Goal: Information Seeking & Learning: Learn about a topic

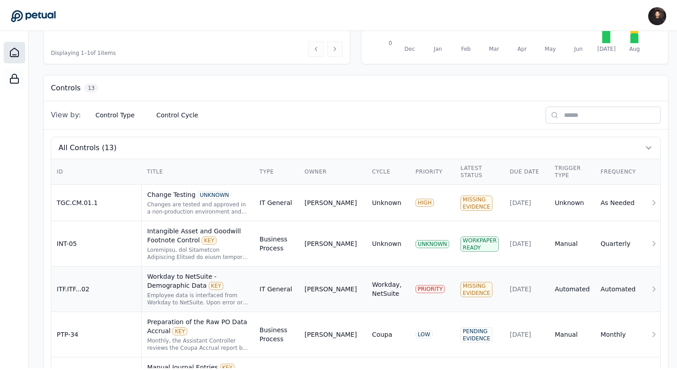
scroll to position [212, 0]
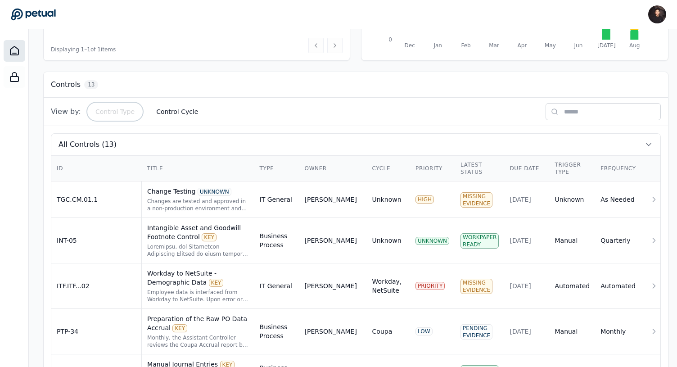
click at [113, 116] on button "Control Type" at bounding box center [115, 112] width 54 height 16
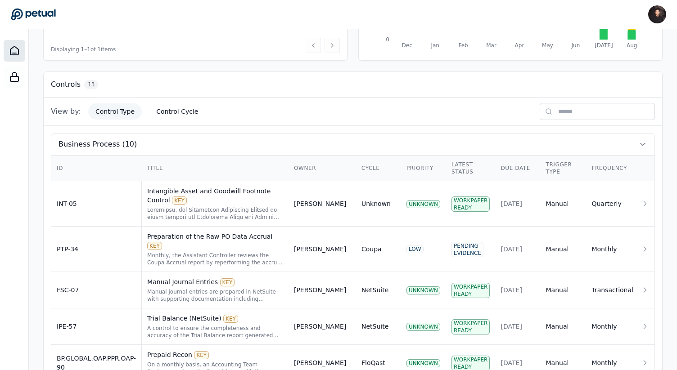
click at [140, 116] on div "View by: Control Type Control Cycle" at bounding box center [128, 112] width 154 height 16
click at [149, 115] on button "Control Cycle" at bounding box center [177, 112] width 56 height 16
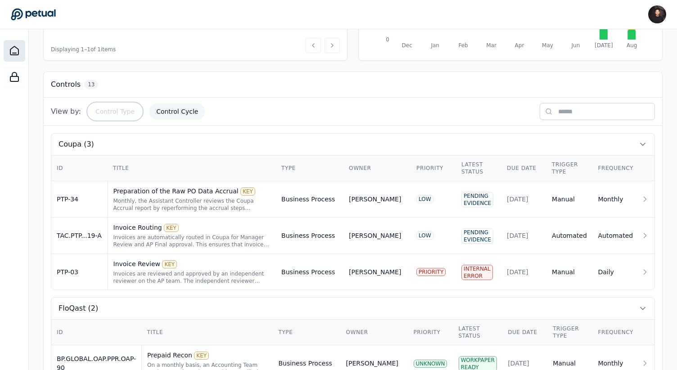
click at [111, 115] on button "Control Type" at bounding box center [115, 112] width 54 height 16
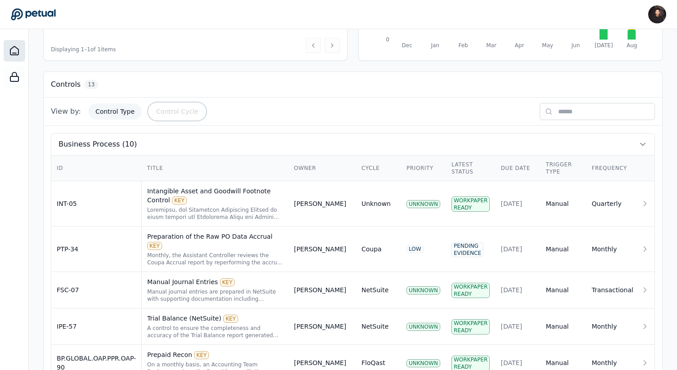
click at [167, 110] on button "Control Cycle" at bounding box center [177, 112] width 56 height 16
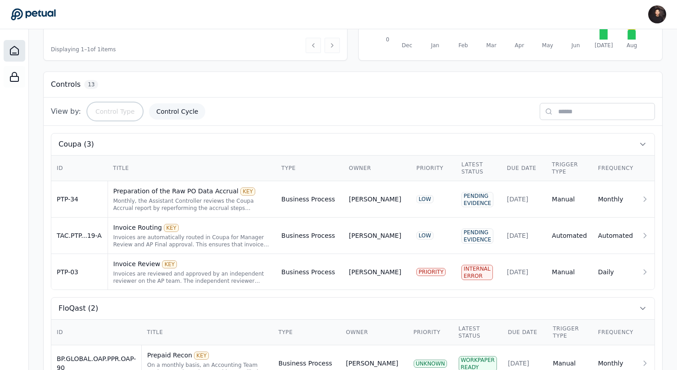
click at [125, 110] on button "Control Type" at bounding box center [115, 112] width 54 height 16
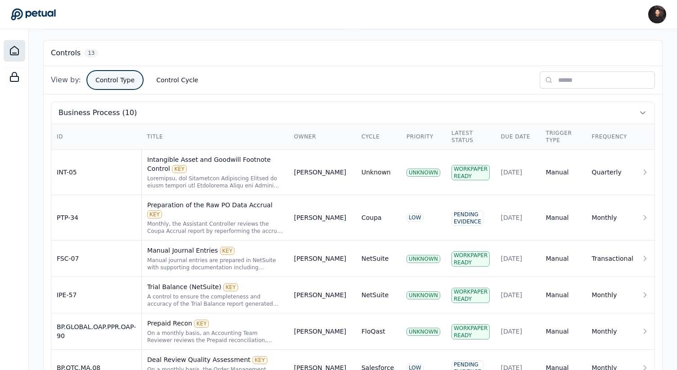
scroll to position [252, 0]
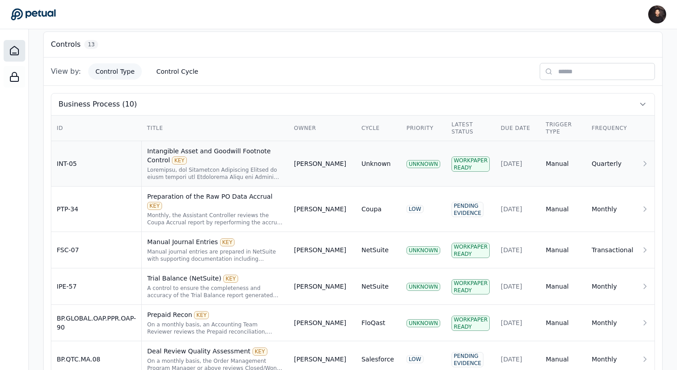
click at [219, 163] on div "Intangible Asset and Goodwill Footnote Control KEY" at bounding box center [215, 156] width 136 height 18
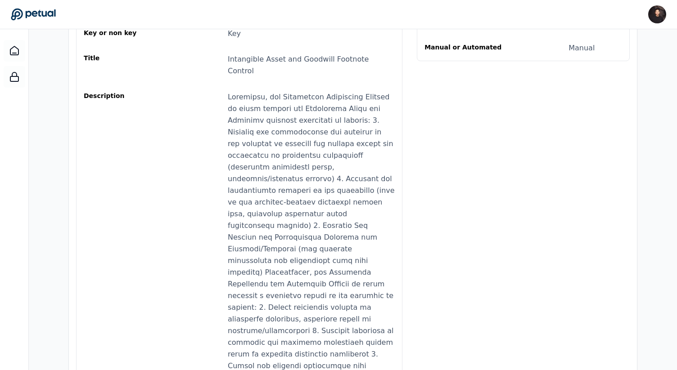
scroll to position [89, 0]
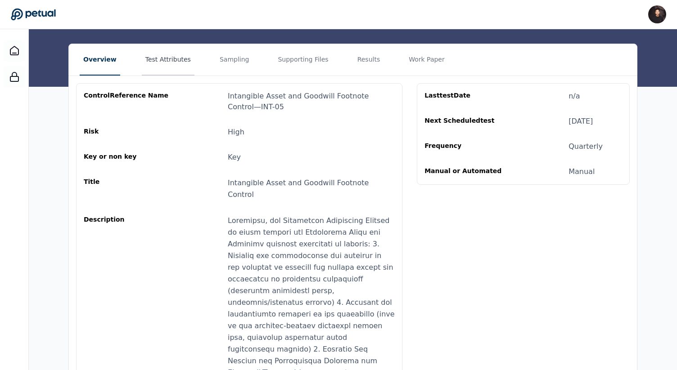
click at [162, 72] on button "Test Attributes" at bounding box center [168, 60] width 53 height 32
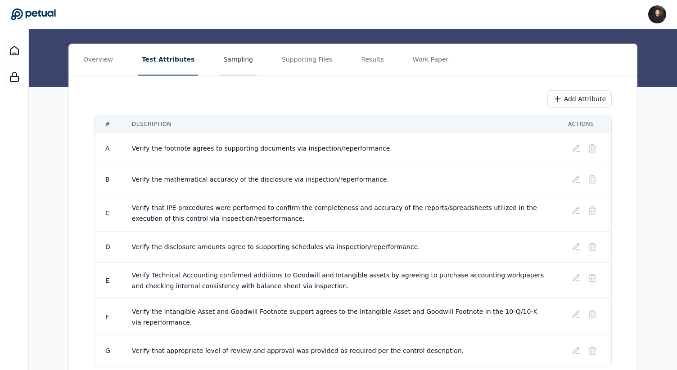
click at [223, 66] on button "Sampling" at bounding box center [238, 60] width 37 height 32
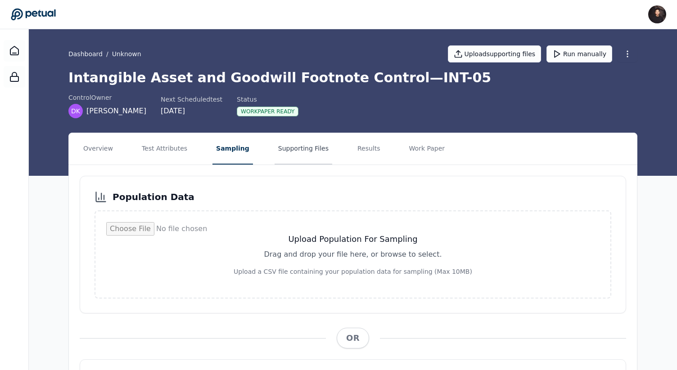
click at [283, 152] on button "Supporting Files" at bounding box center [304, 149] width 58 height 32
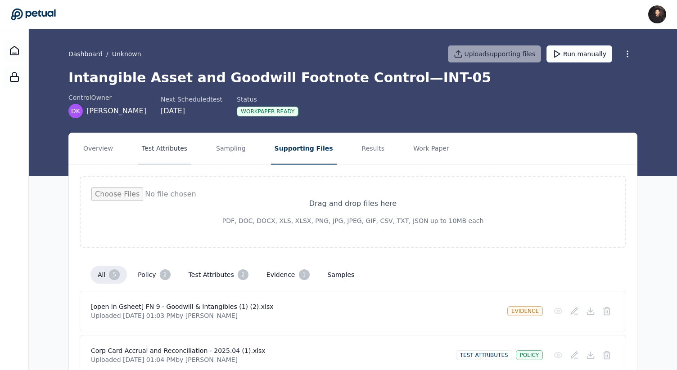
click at [155, 153] on button "Test Attributes" at bounding box center [164, 149] width 53 height 32
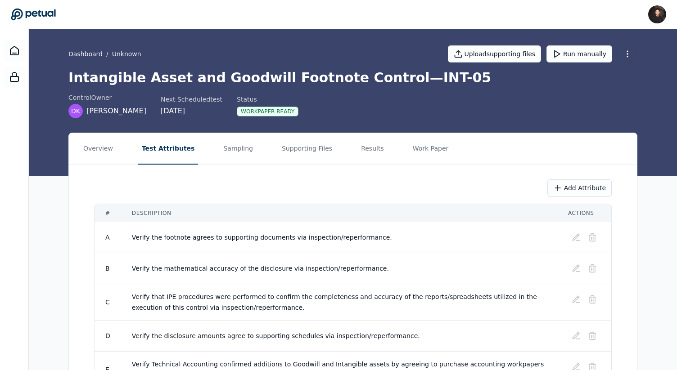
click at [368, 167] on div "Add Attribute # Description Actions A Verify the footnote agrees to supporting …" at bounding box center [353, 317] width 568 height 305
click at [357, 148] on button "Results" at bounding box center [372, 149] width 30 height 32
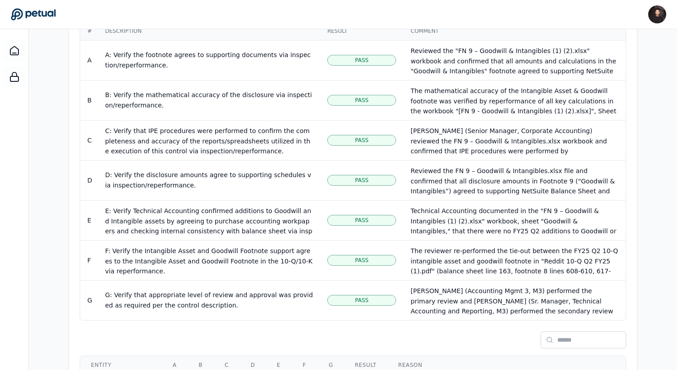
scroll to position [450, 0]
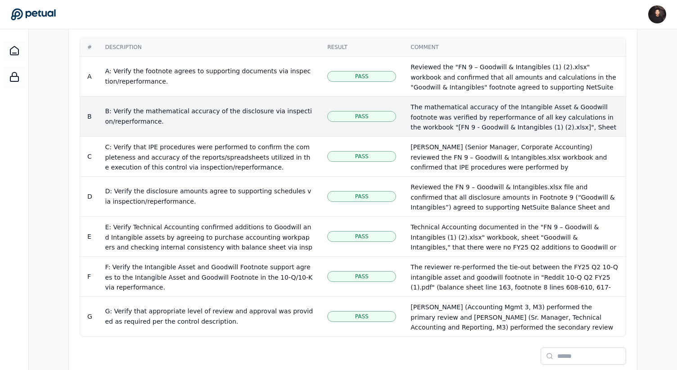
click at [190, 110] on div "B: Verify the mathematical accuracy of the disclosure via inspection/reperforma…" at bounding box center [209, 116] width 208 height 21
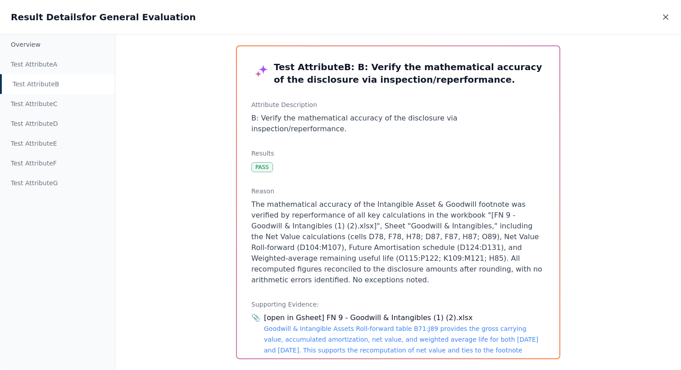
click at [666, 18] on icon at bounding box center [665, 17] width 9 height 9
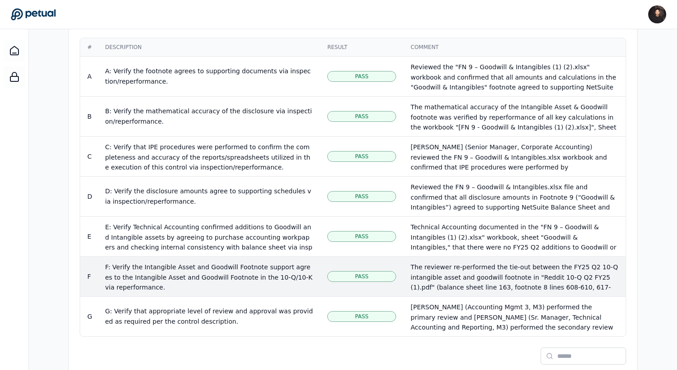
click at [241, 277] on div "F: Verify the Intangible Asset and Goodwill Footnote support agrees to the Inta…" at bounding box center [209, 277] width 208 height 31
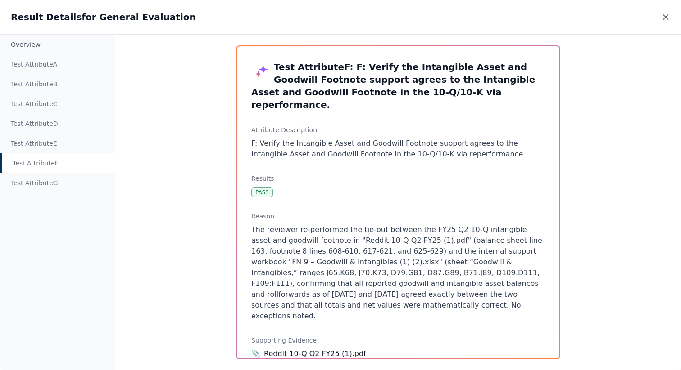
click at [667, 13] on icon at bounding box center [665, 17] width 9 height 9
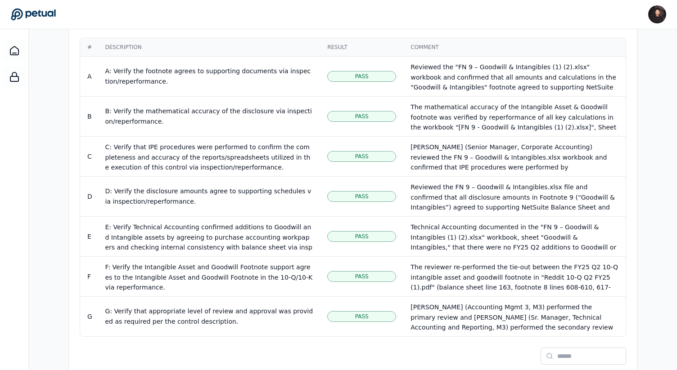
click at [661, 125] on div "Overview Test Attributes Sampling Supporting Files Results Work Paper Control s…" at bounding box center [353, 57] width 648 height 749
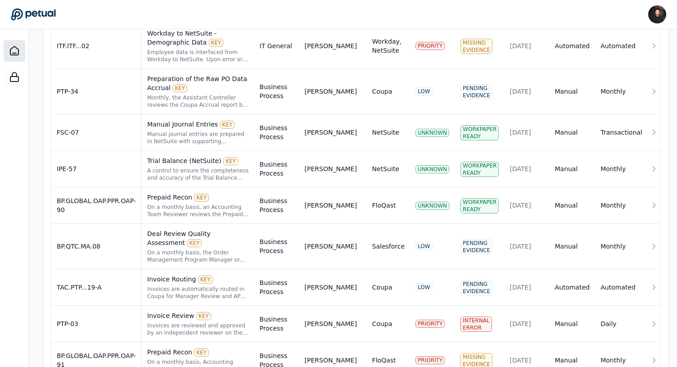
scroll to position [259, 0]
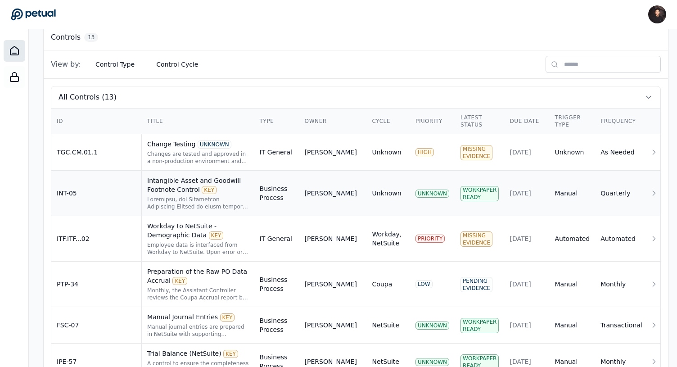
click at [317, 196] on div "[PERSON_NAME]" at bounding box center [331, 193] width 52 height 9
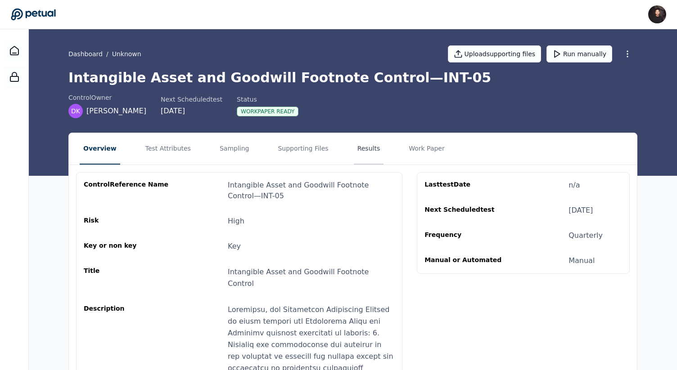
click at [354, 149] on button "Results" at bounding box center [369, 149] width 30 height 32
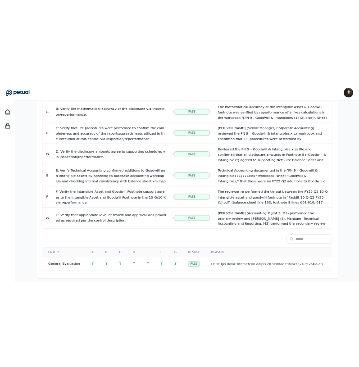
scroll to position [534, 0]
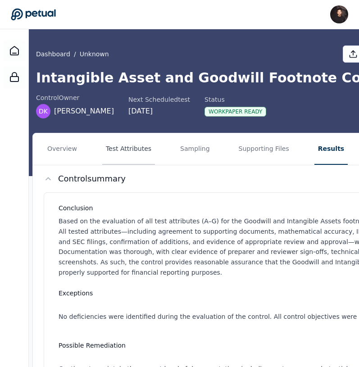
click at [131, 149] on button "Test Attributes" at bounding box center [128, 149] width 53 height 32
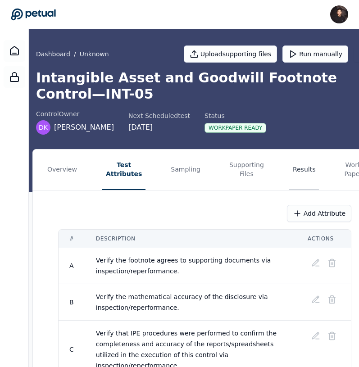
click at [290, 172] on button "Results" at bounding box center [304, 169] width 30 height 41
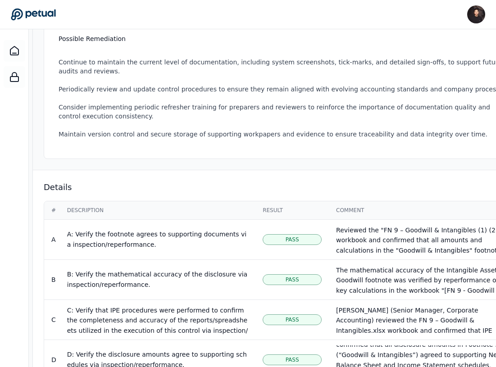
scroll to position [461, 0]
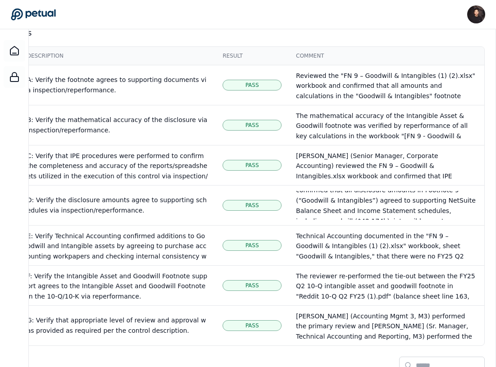
click at [358, 111] on div "The mathematical accuracy of the Intangible Asset & Goodwill footnote was verif…" at bounding box center [386, 172] width 181 height 123
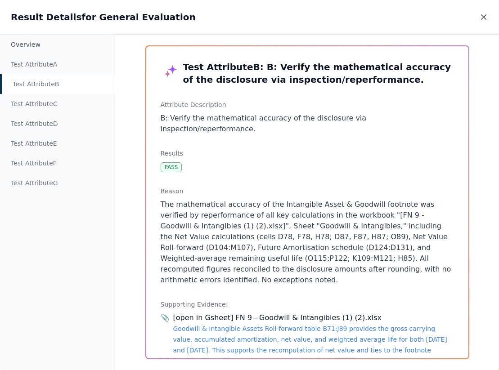
click at [358, 16] on icon at bounding box center [484, 17] width 5 height 5
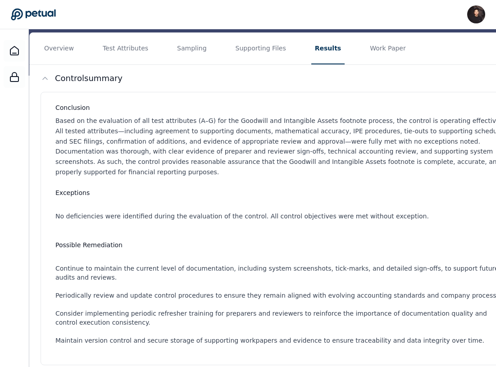
scroll to position [0, 3]
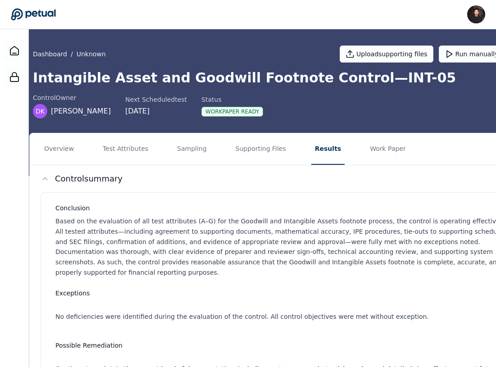
click at [26, 17] on icon at bounding box center [33, 15] width 45 height 12
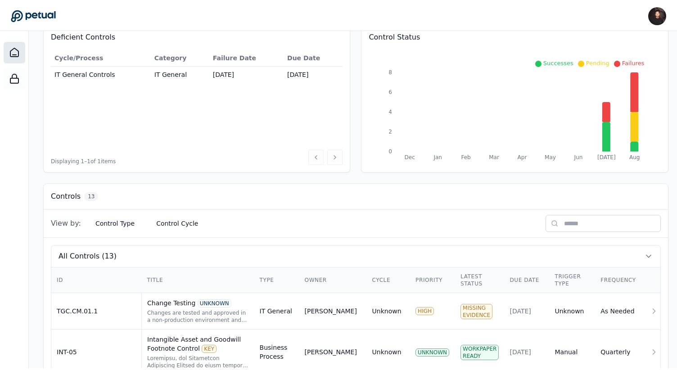
scroll to position [96, 0]
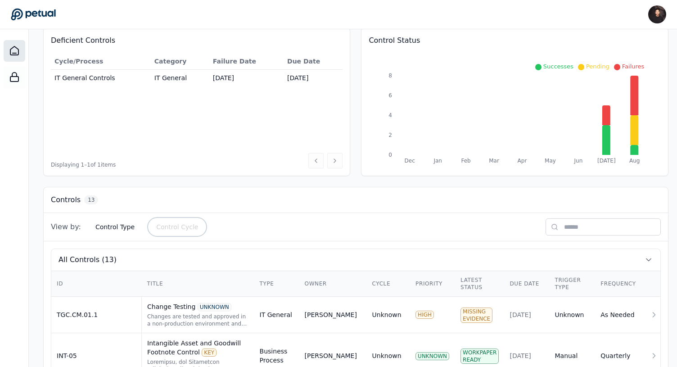
click at [166, 231] on button "Control Cycle" at bounding box center [177, 227] width 56 height 16
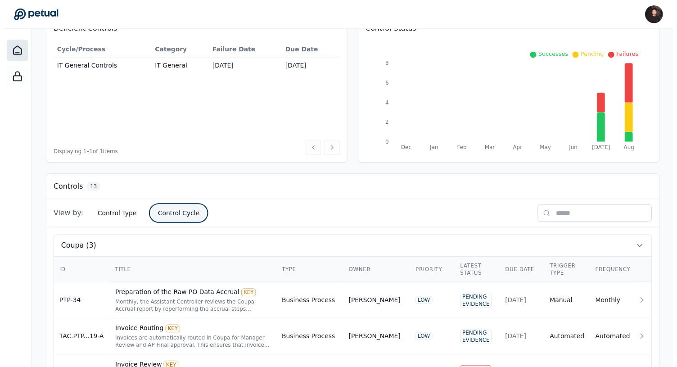
scroll to position [29, 0]
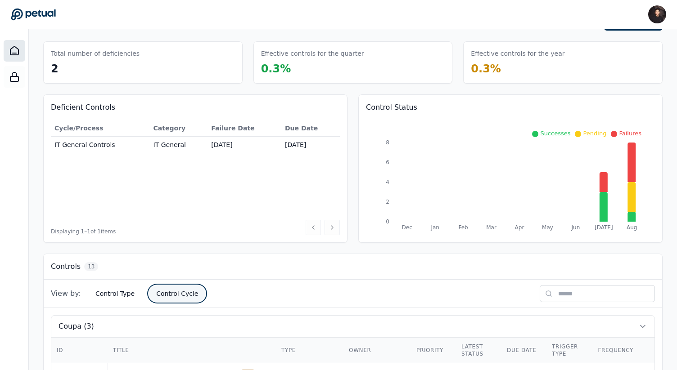
click at [165, 302] on button "Control Cycle" at bounding box center [177, 294] width 56 height 16
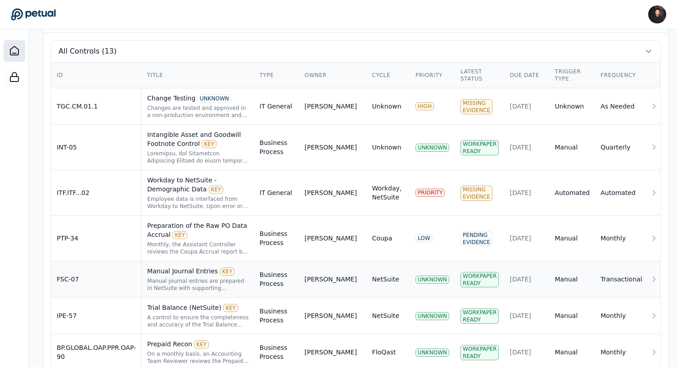
scroll to position [272, 0]
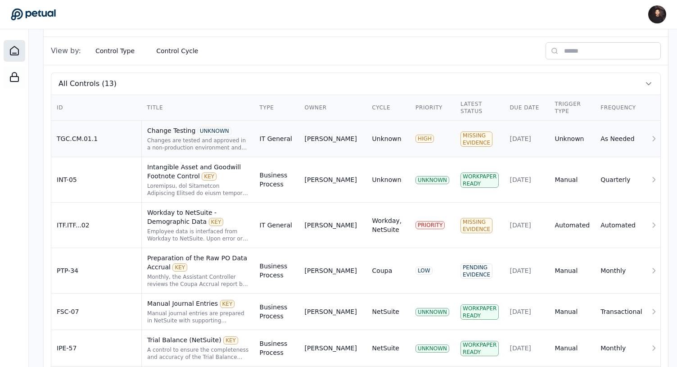
click at [348, 146] on td "[PERSON_NAME]" at bounding box center [333, 139] width 68 height 36
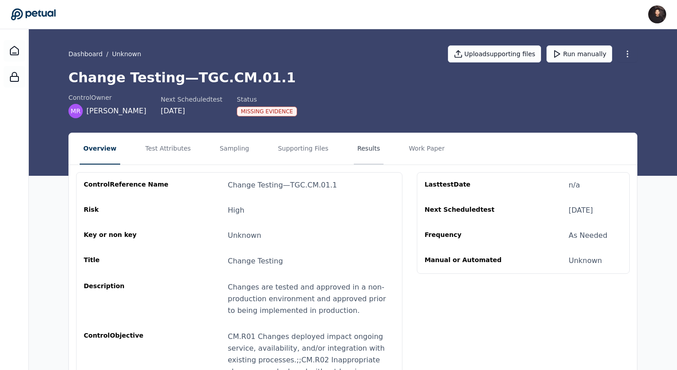
click at [354, 150] on button "Results" at bounding box center [369, 149] width 30 height 32
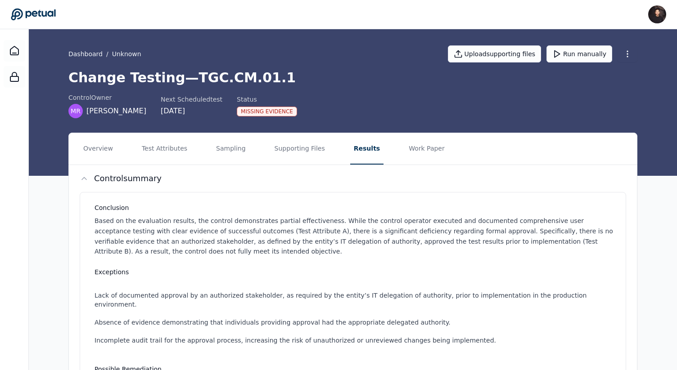
scroll to position [351, 0]
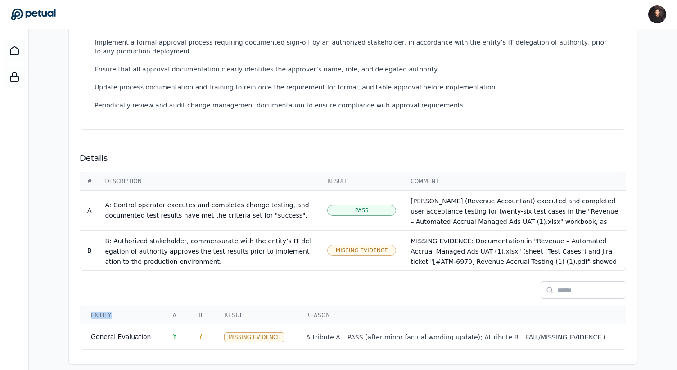
drag, startPoint x: 89, startPoint y: 303, endPoint x: 117, endPoint y: 303, distance: 27.5
click at [117, 307] on th "Entity" at bounding box center [121, 316] width 82 height 18
copy th "Entity"
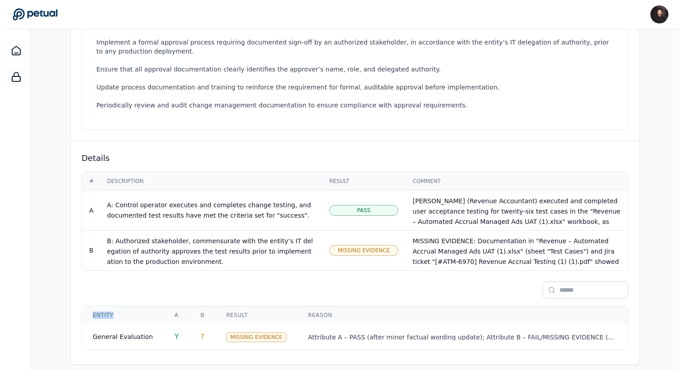
scroll to position [0, 0]
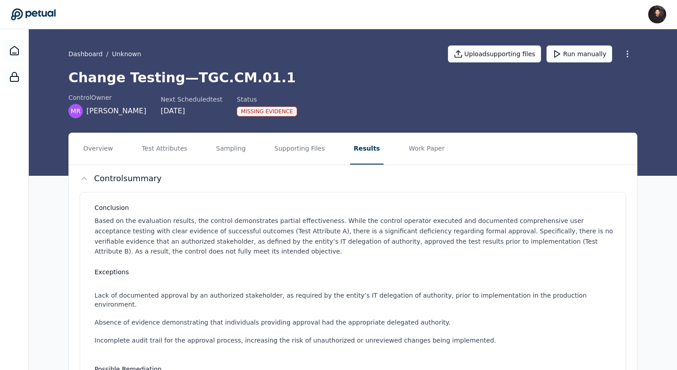
click at [34, 14] on icon at bounding box center [33, 14] width 45 height 13
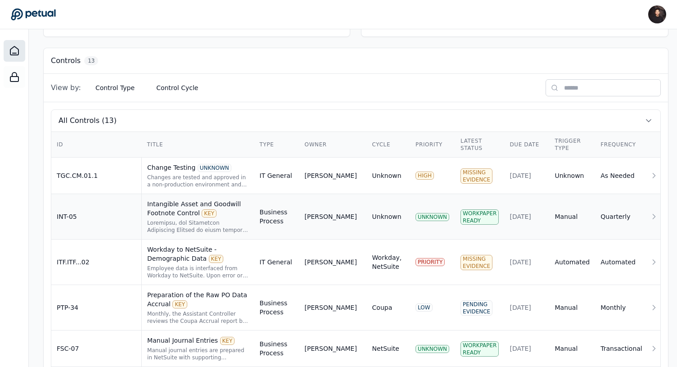
scroll to position [236, 0]
click at [217, 212] on div "Intangible Asset and Goodwill Footnote Control KEY" at bounding box center [198, 208] width 102 height 18
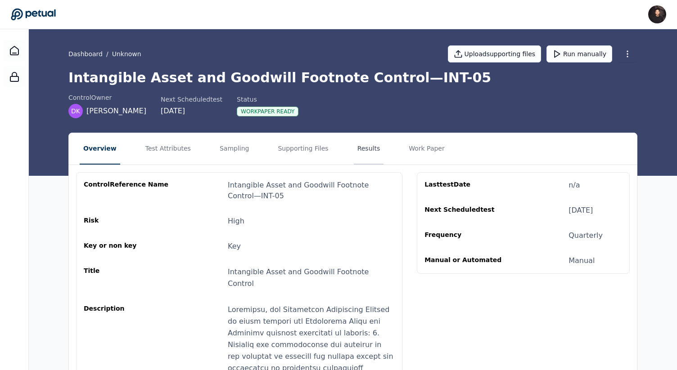
click at [354, 159] on button "Results" at bounding box center [369, 149] width 30 height 32
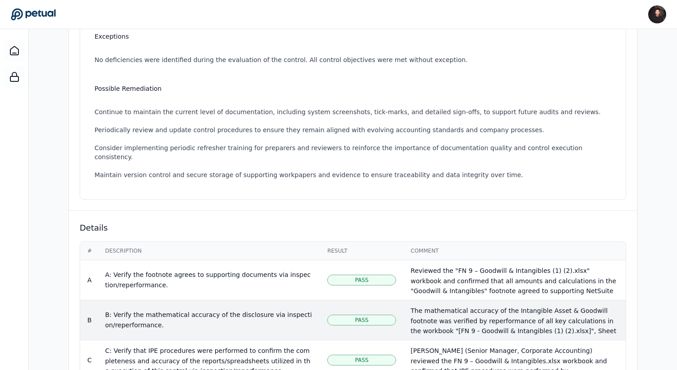
scroll to position [133, 0]
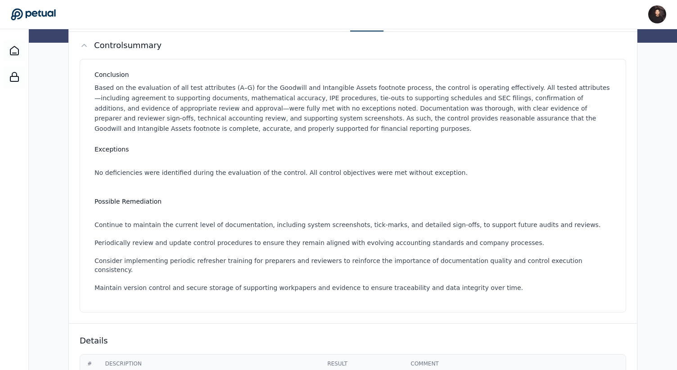
click at [44, 14] on icon at bounding box center [33, 14] width 45 height 13
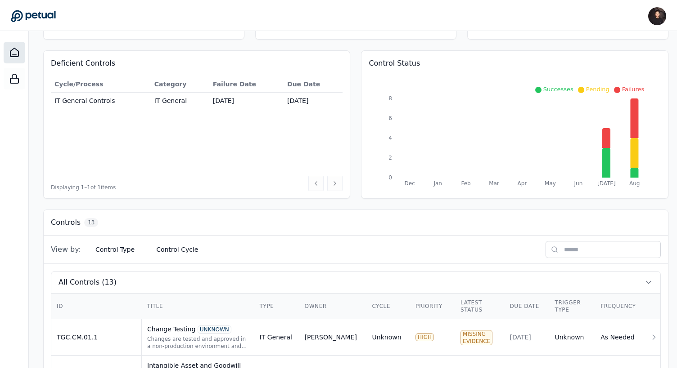
scroll to position [76, 0]
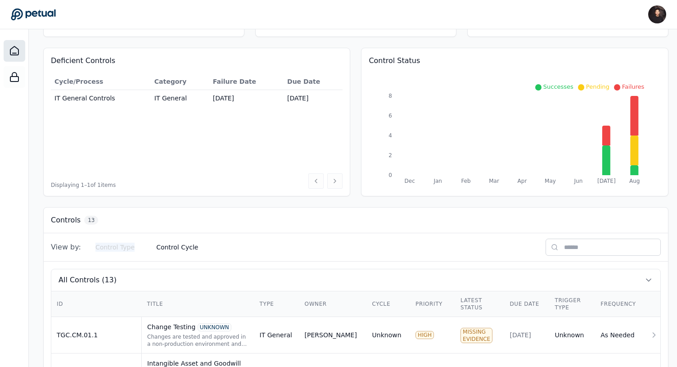
drag, startPoint x: 84, startPoint y: 234, endPoint x: 133, endPoint y: 245, distance: 50.7
click at [133, 245] on div "View by: Control Type Control Cycle" at bounding box center [356, 247] width 624 height 28
click at [121, 245] on button "Control Type" at bounding box center [115, 247] width 54 height 16
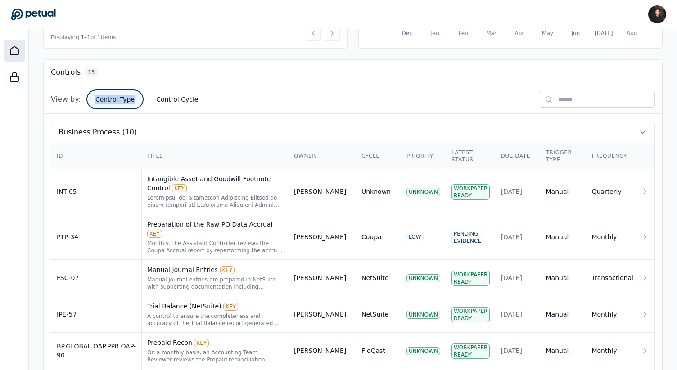
scroll to position [226, 0]
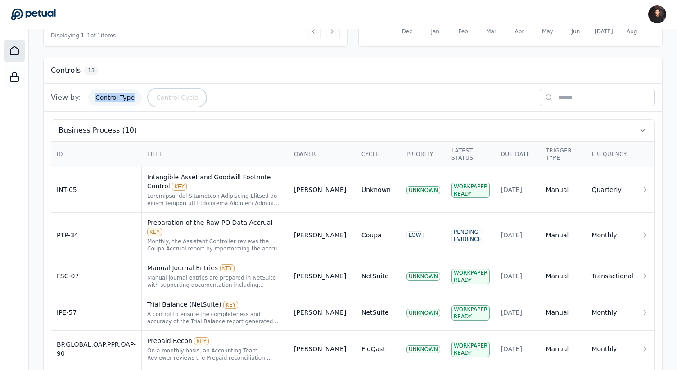
click at [167, 100] on button "Control Cycle" at bounding box center [177, 98] width 56 height 16
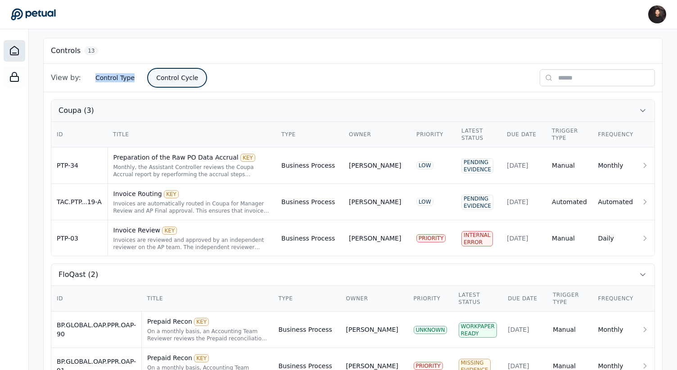
scroll to position [245, 0]
click at [357, 235] on div "[PERSON_NAME]" at bounding box center [375, 239] width 52 height 9
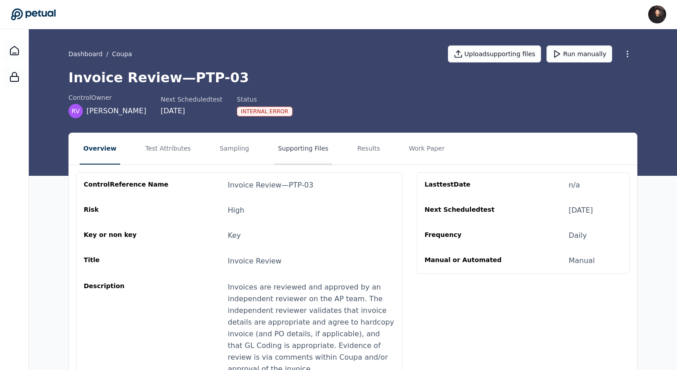
click at [289, 152] on button "Supporting Files" at bounding box center [303, 149] width 58 height 32
